Goal: Information Seeking & Learning: Learn about a topic

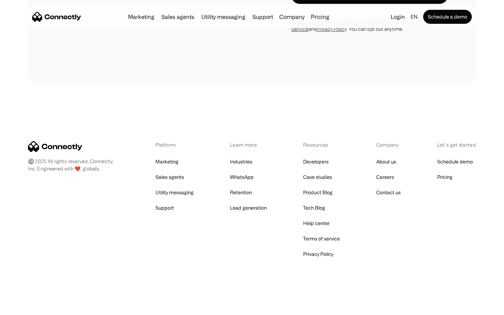
scroll to position [1350, 0]
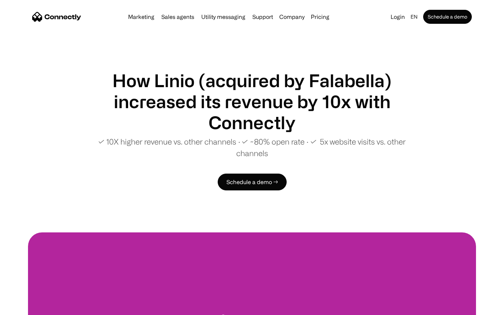
scroll to position [1323, 0]
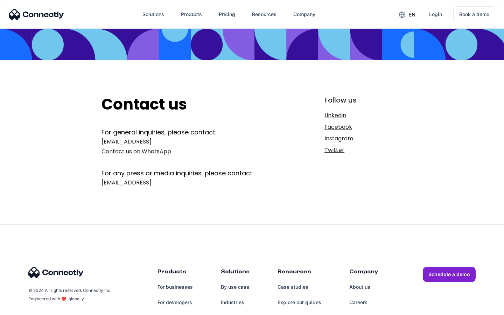
scroll to position [114, 0]
